Goal: Navigation & Orientation: Find specific page/section

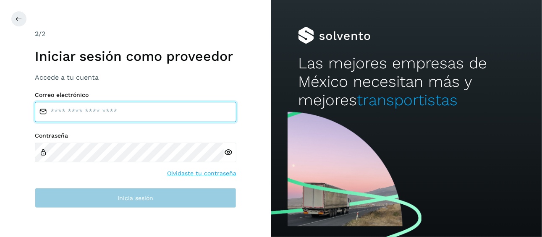
type input "**********"
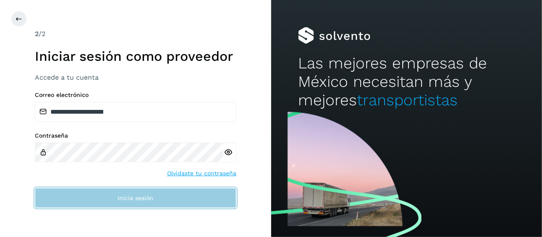
click at [146, 200] on span "Inicia sesión" at bounding box center [135, 198] width 36 height 6
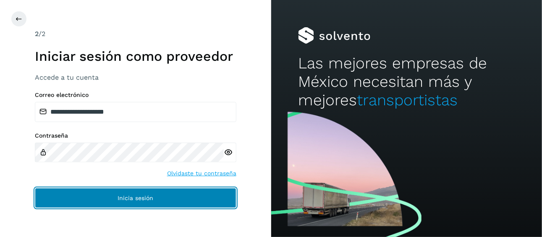
click at [159, 201] on button "Inicia sesión" at bounding box center [135, 198] width 201 height 20
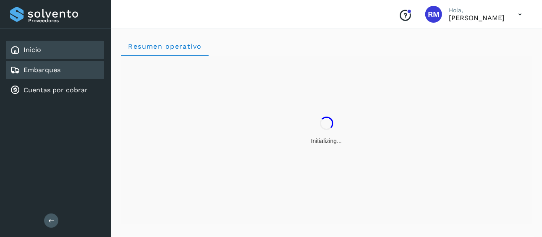
click at [86, 65] on div "Embarques" at bounding box center [55, 70] width 98 height 18
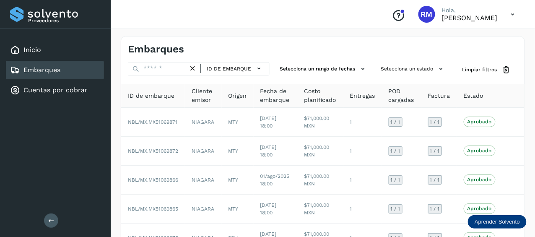
click at [84, 71] on div "Embarques" at bounding box center [55, 70] width 98 height 18
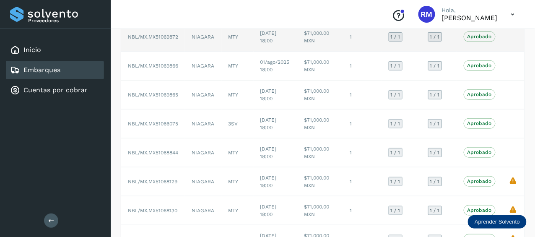
scroll to position [198, 0]
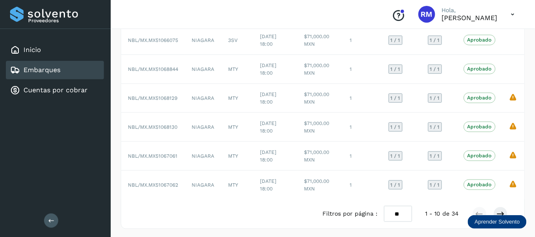
click at [48, 69] on link "Embarques" at bounding box center [41, 70] width 37 height 8
